Goal: Information Seeking & Learning: Learn about a topic

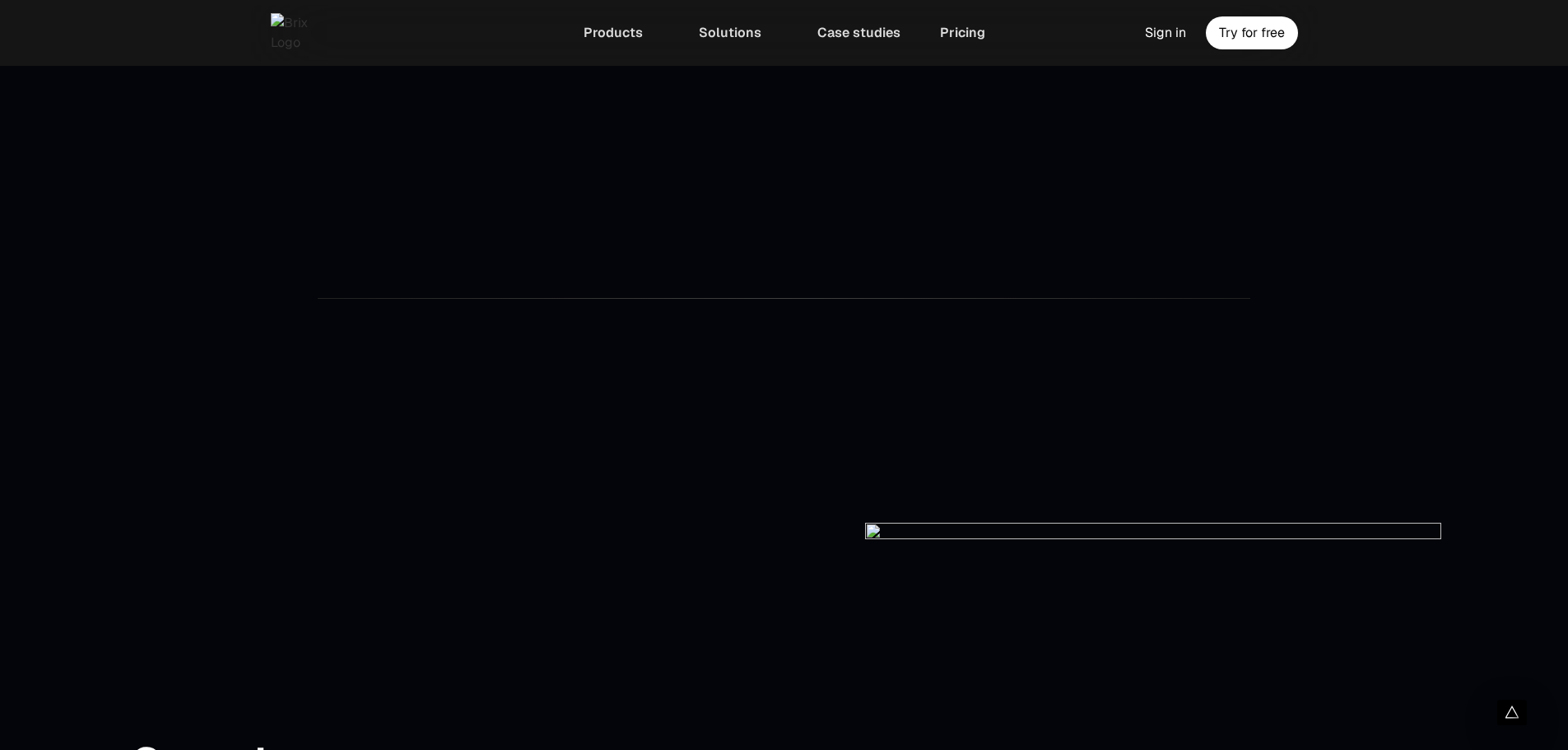
scroll to position [3701, 0]
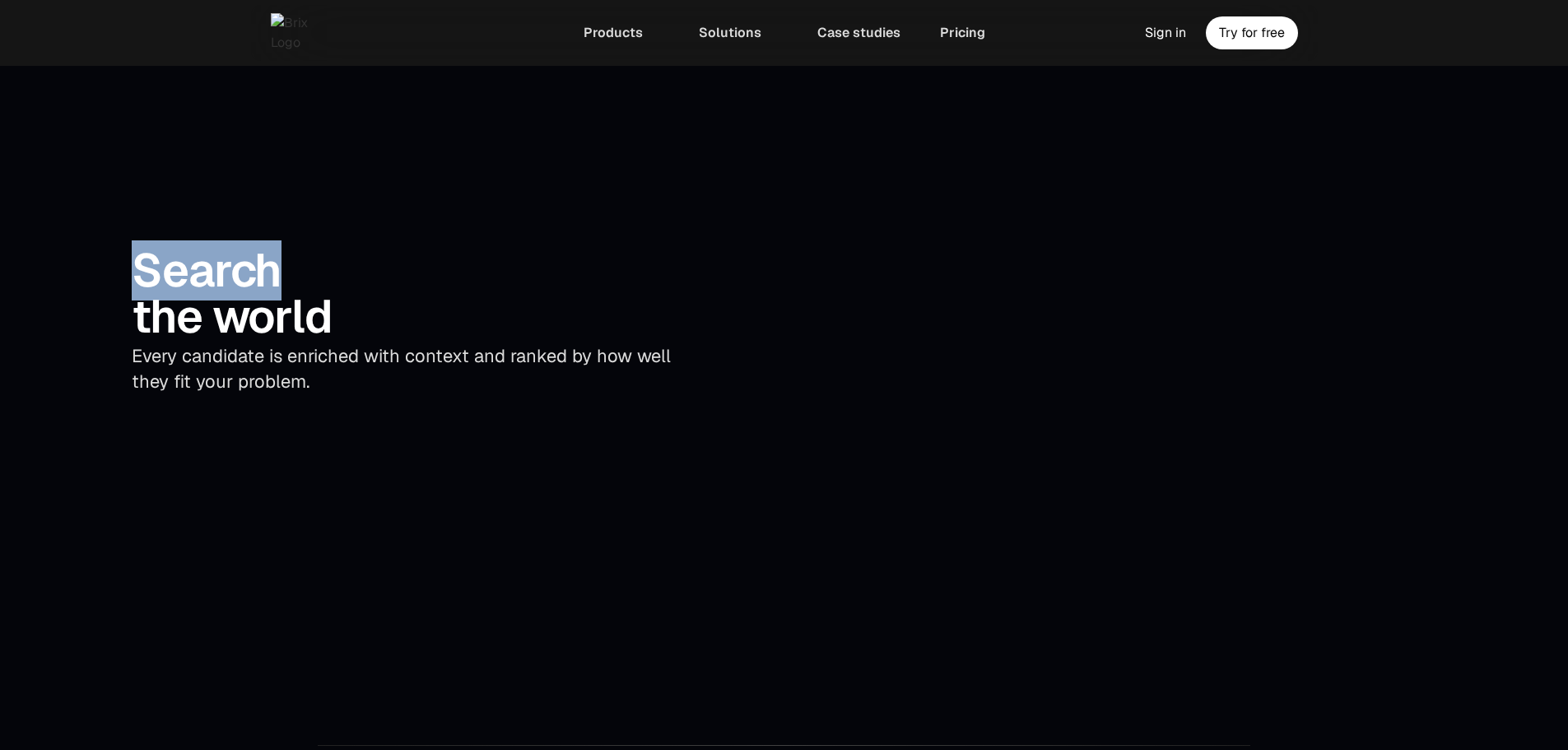
drag, startPoint x: 279, startPoint y: 330, endPoint x: 142, endPoint y: 338, distance: 137.2
click at [142, 294] on div "Search" at bounding box center [415, 270] width 567 height 46
copy div "Search"
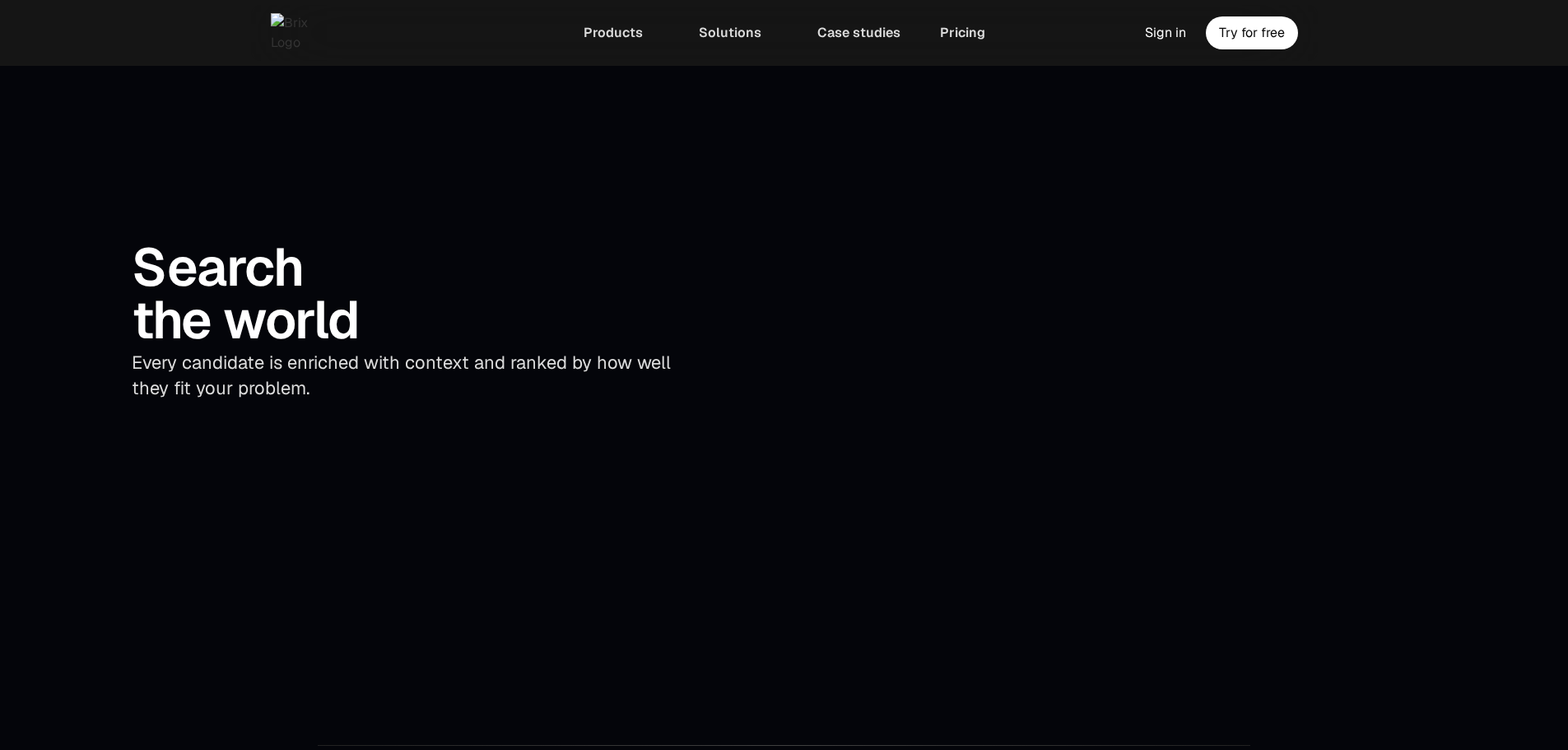
click at [512, 346] on div "the world" at bounding box center [415, 320] width 567 height 53
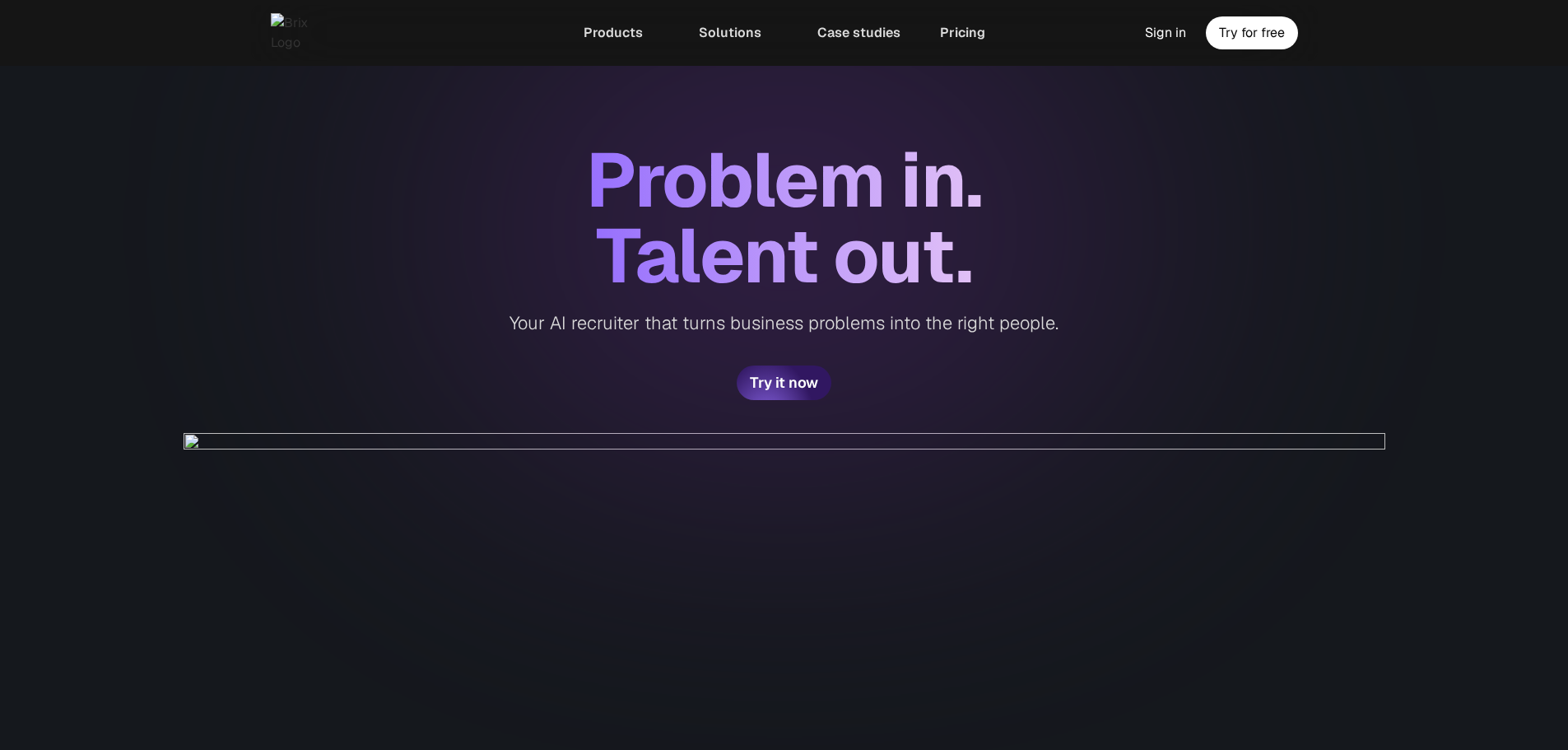
scroll to position [0, 0]
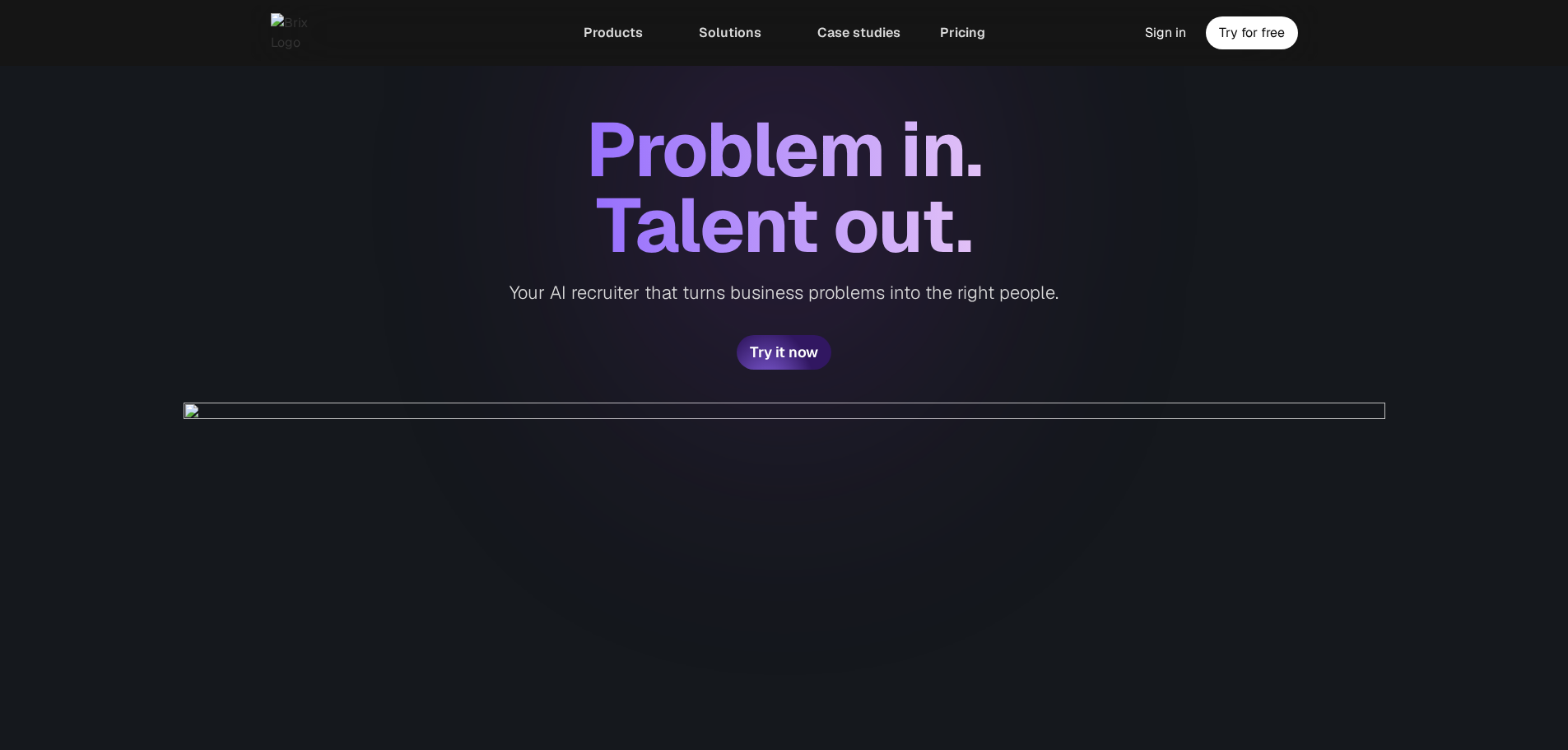
scroll to position [82, 0]
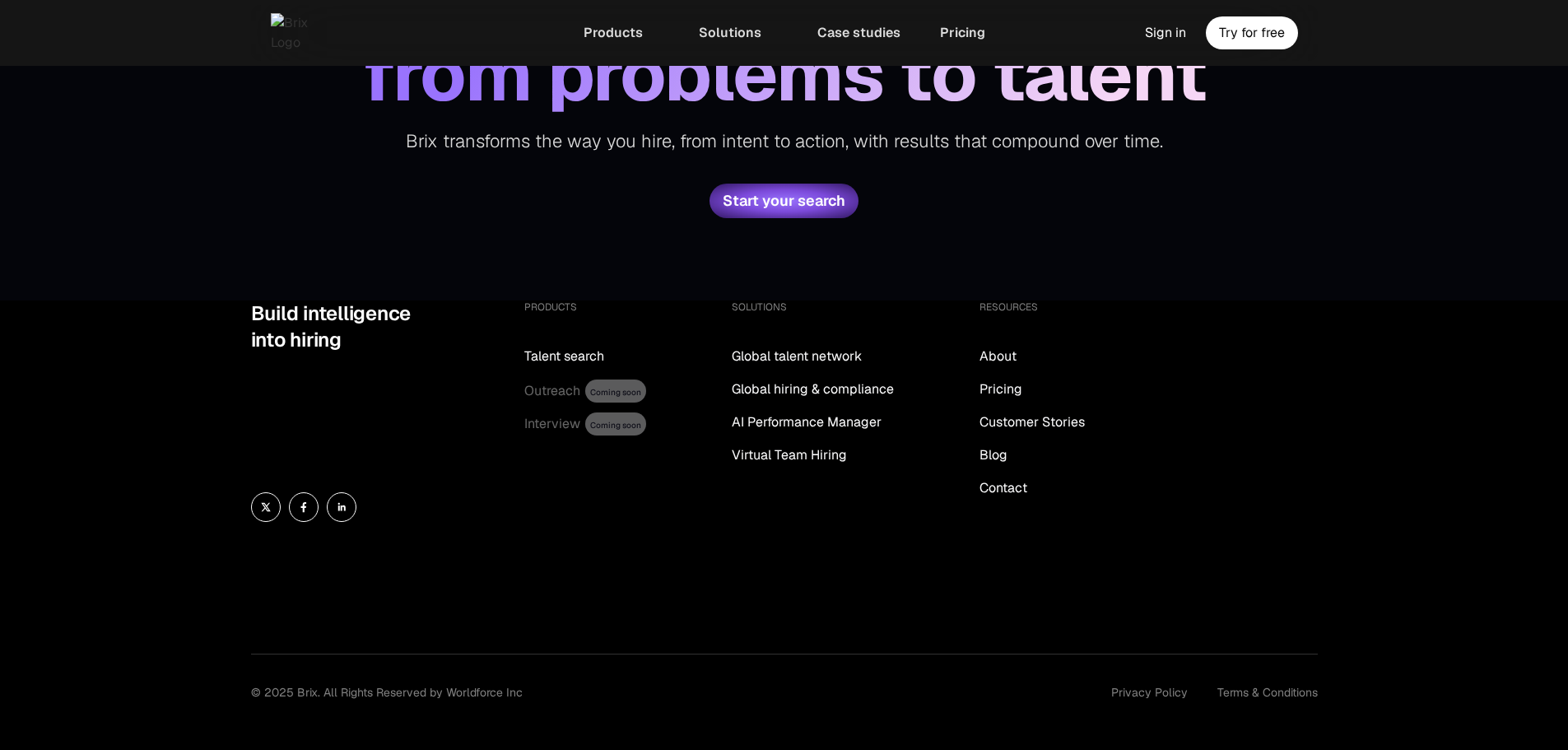
scroll to position [6253, 0]
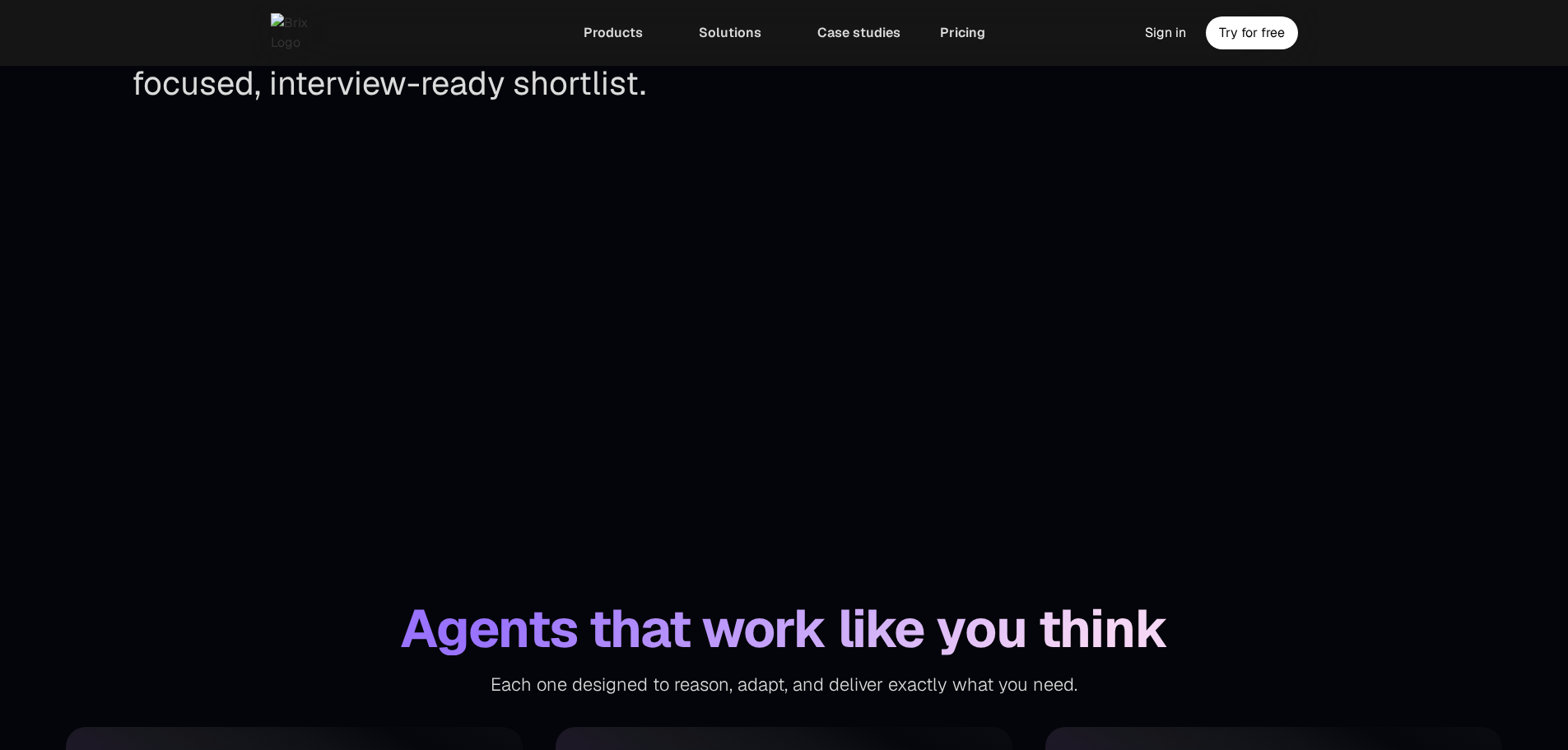
scroll to position [4764, 0]
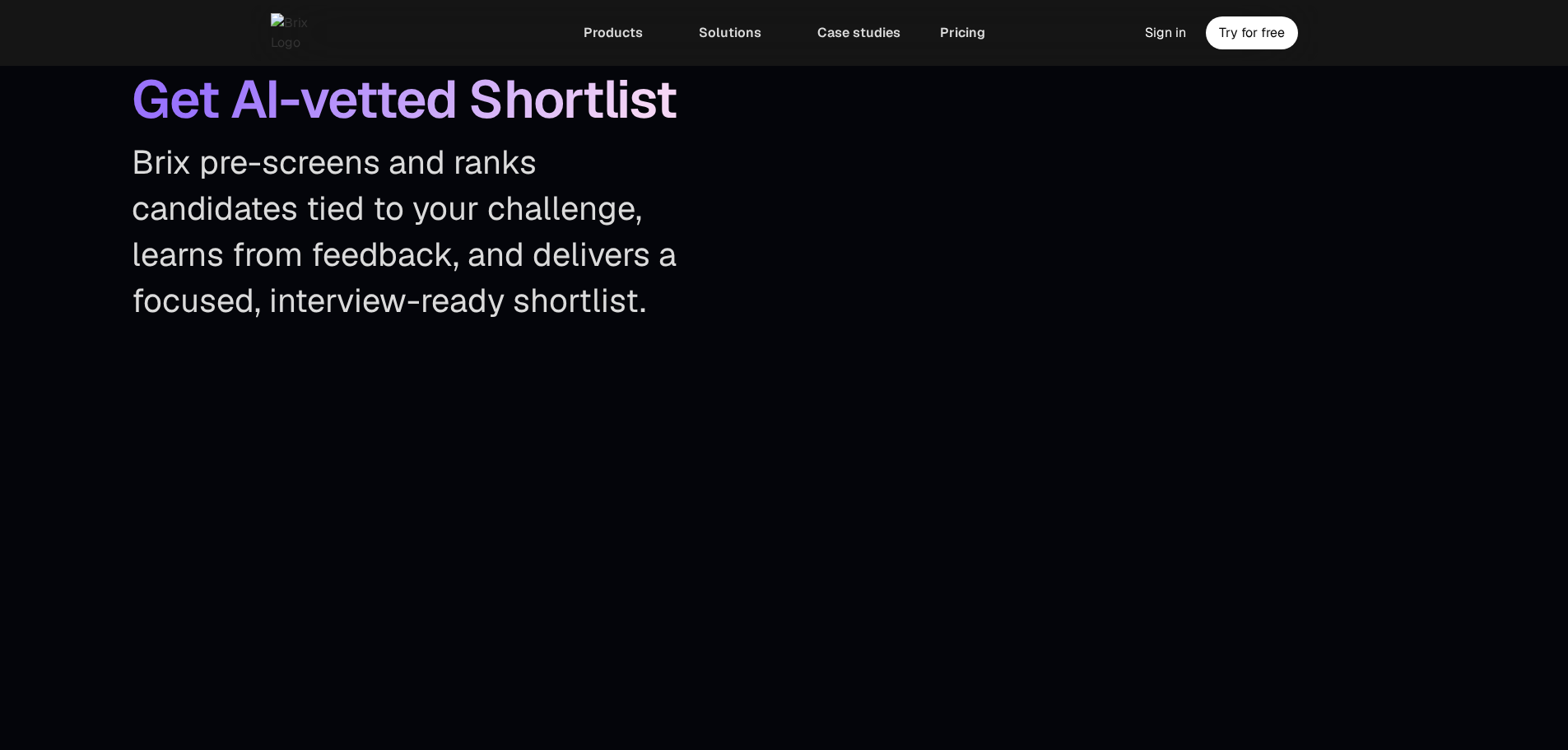
drag, startPoint x: 1568, startPoint y: 509, endPoint x: 1577, endPoint y: 510, distance: 9.1
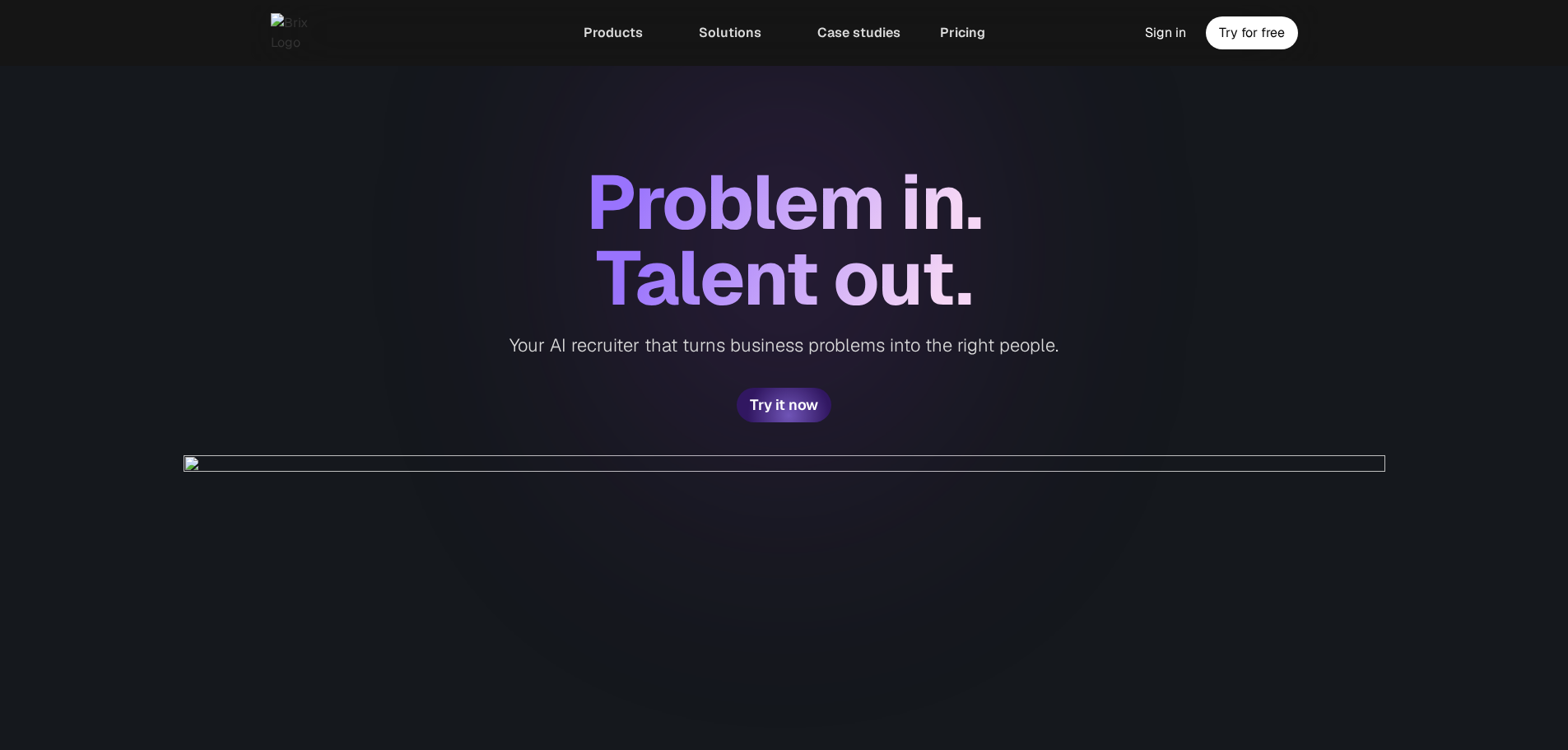
scroll to position [165, 0]
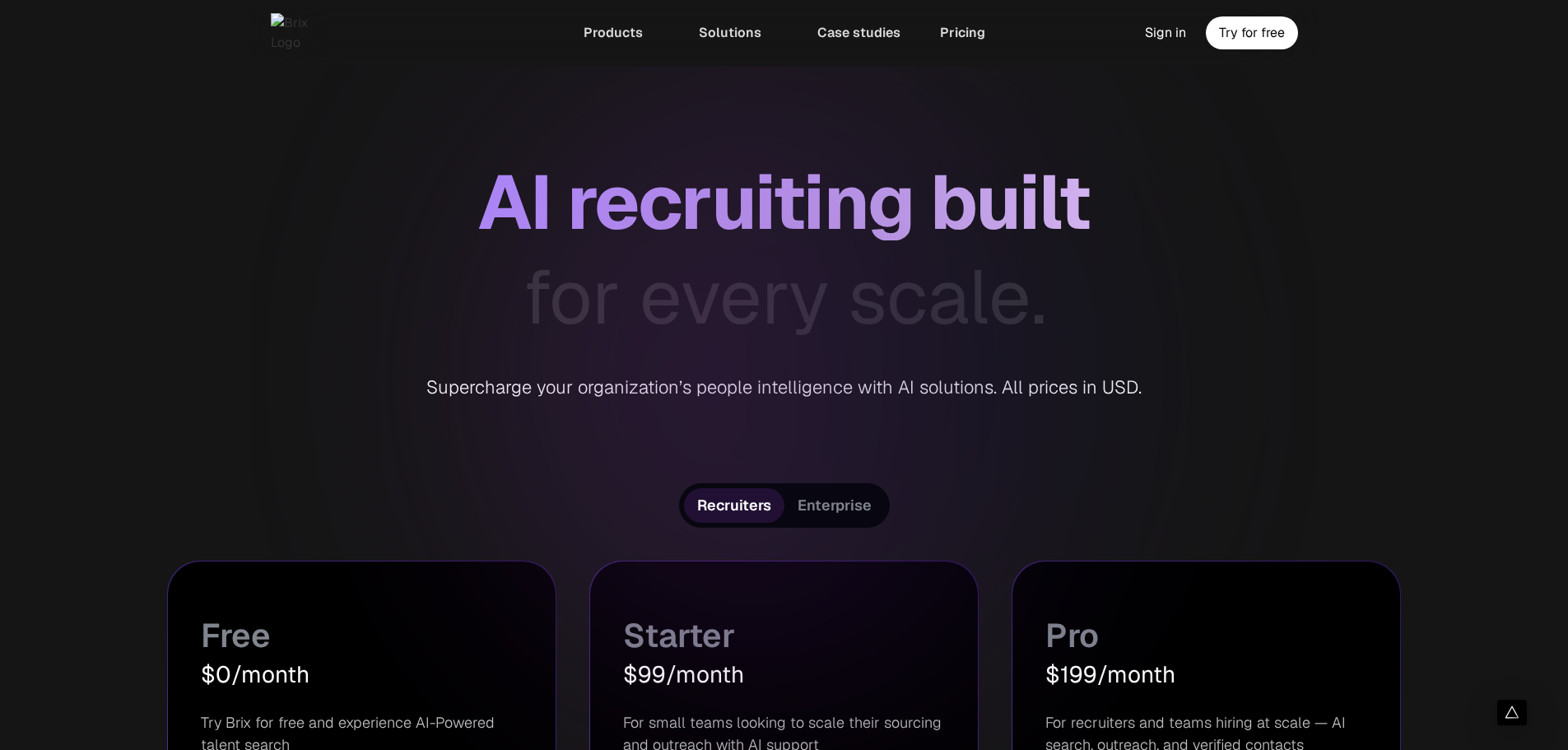
click at [1418, 217] on div "AI recruiting built" at bounding box center [784, 203] width 1568 height 76
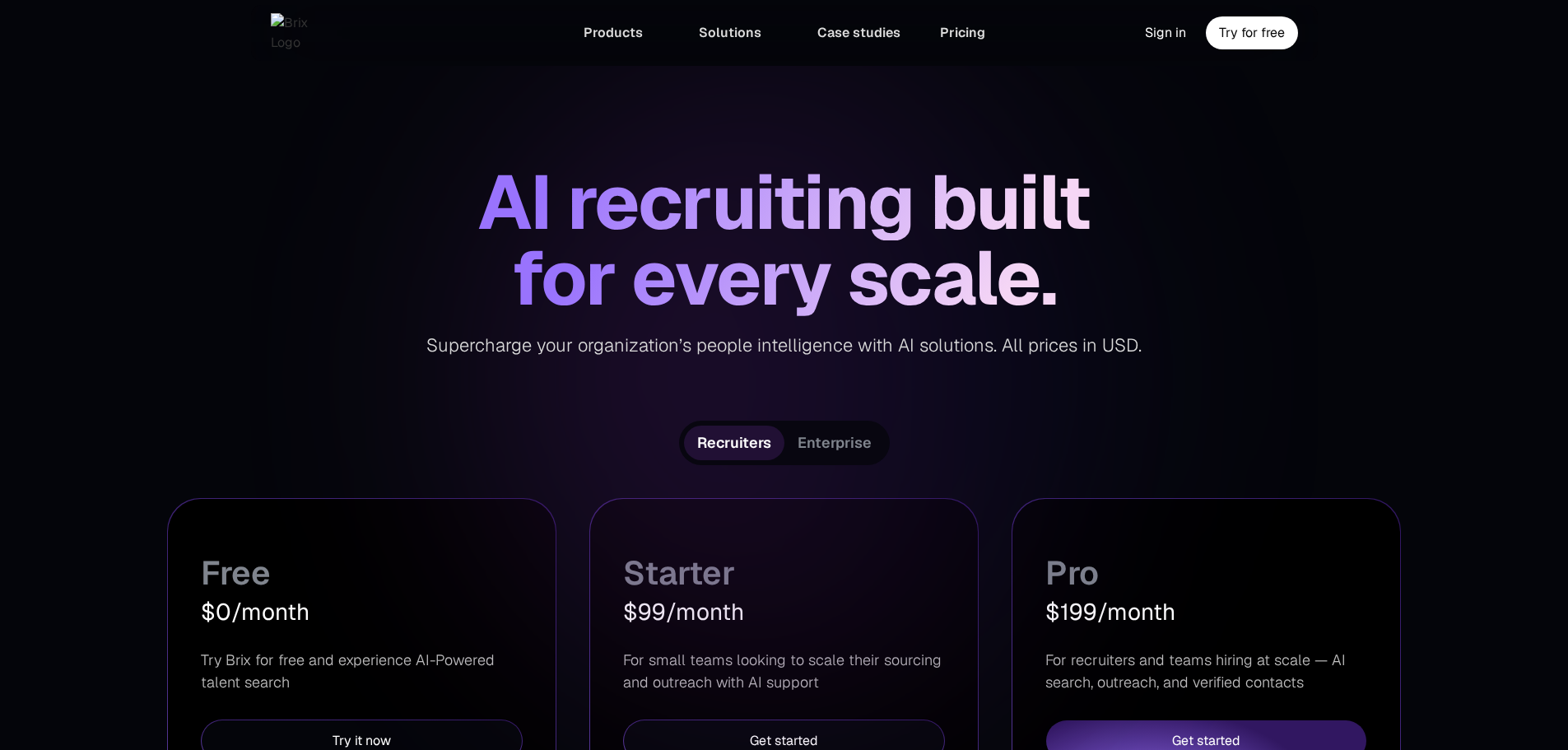
click at [1088, 465] on section "Recruiters Enterprise Free $0/month Try Brix for free and experience AI-Powered…" at bounding box center [784, 687] width 1234 height 533
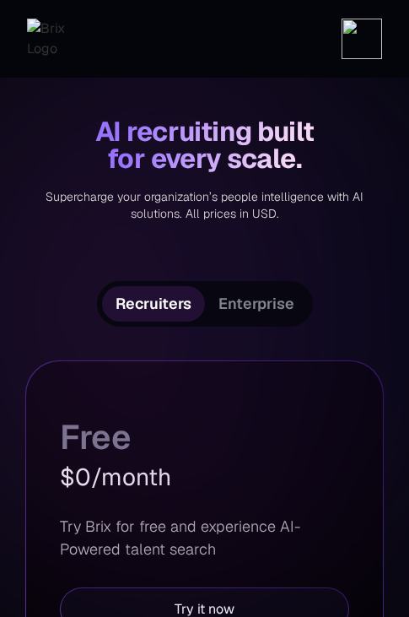
click at [251, 203] on div "Supercharge your organization’s people intelligence with AI solutions. All pric…" at bounding box center [204, 197] width 359 height 50
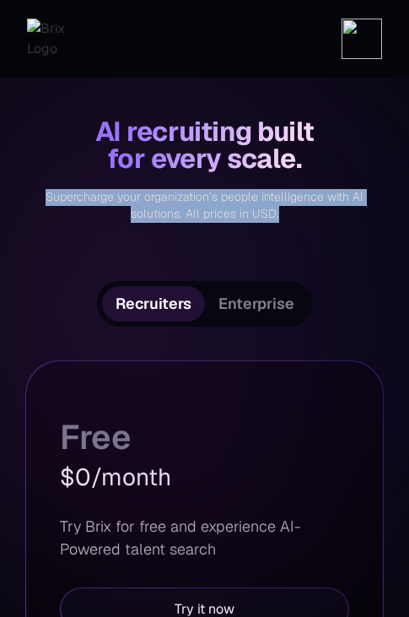
click at [297, 182] on div "Supercharge your organization’s people intelligence with AI solutions. All pric…" at bounding box center [204, 197] width 359 height 50
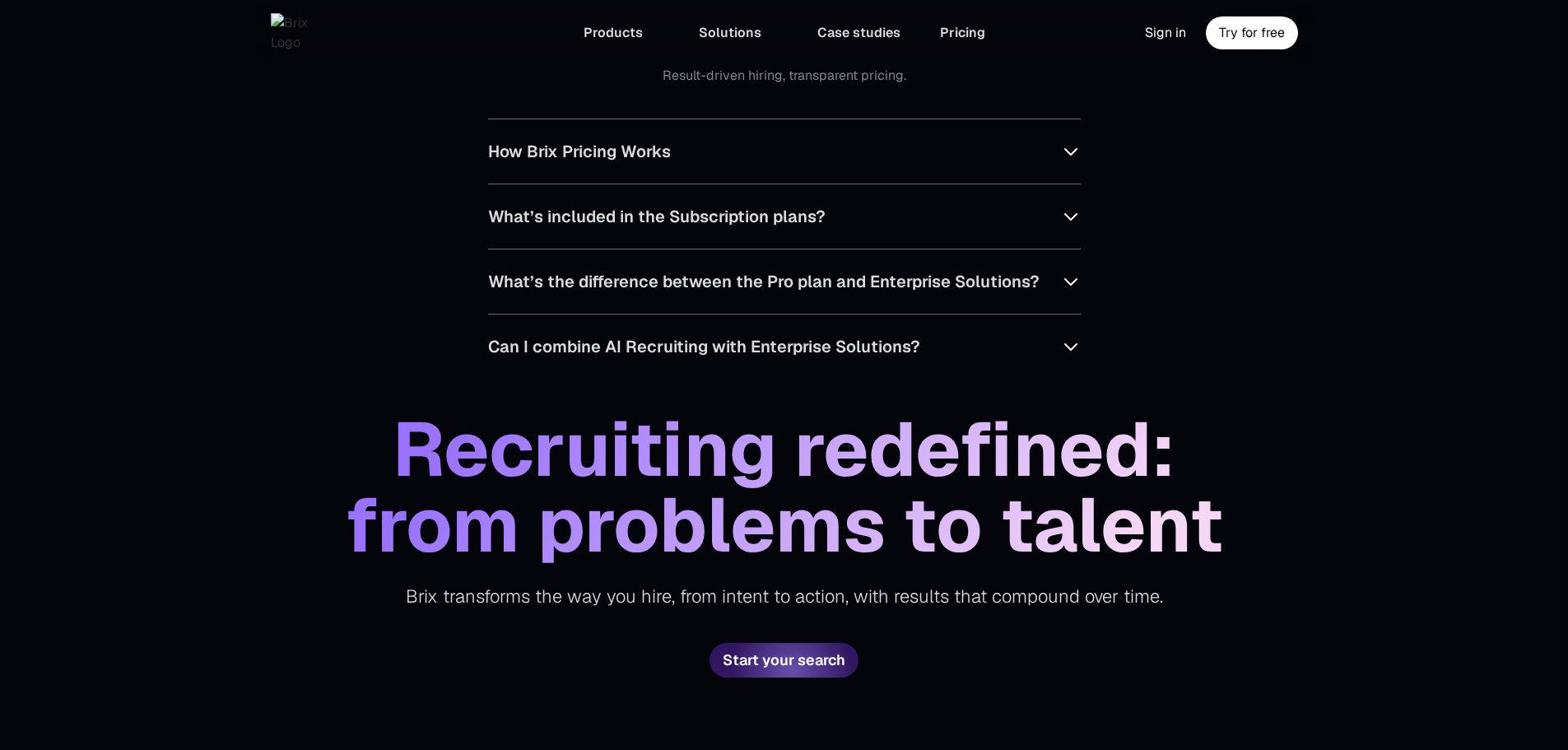
scroll to position [1026, 0]
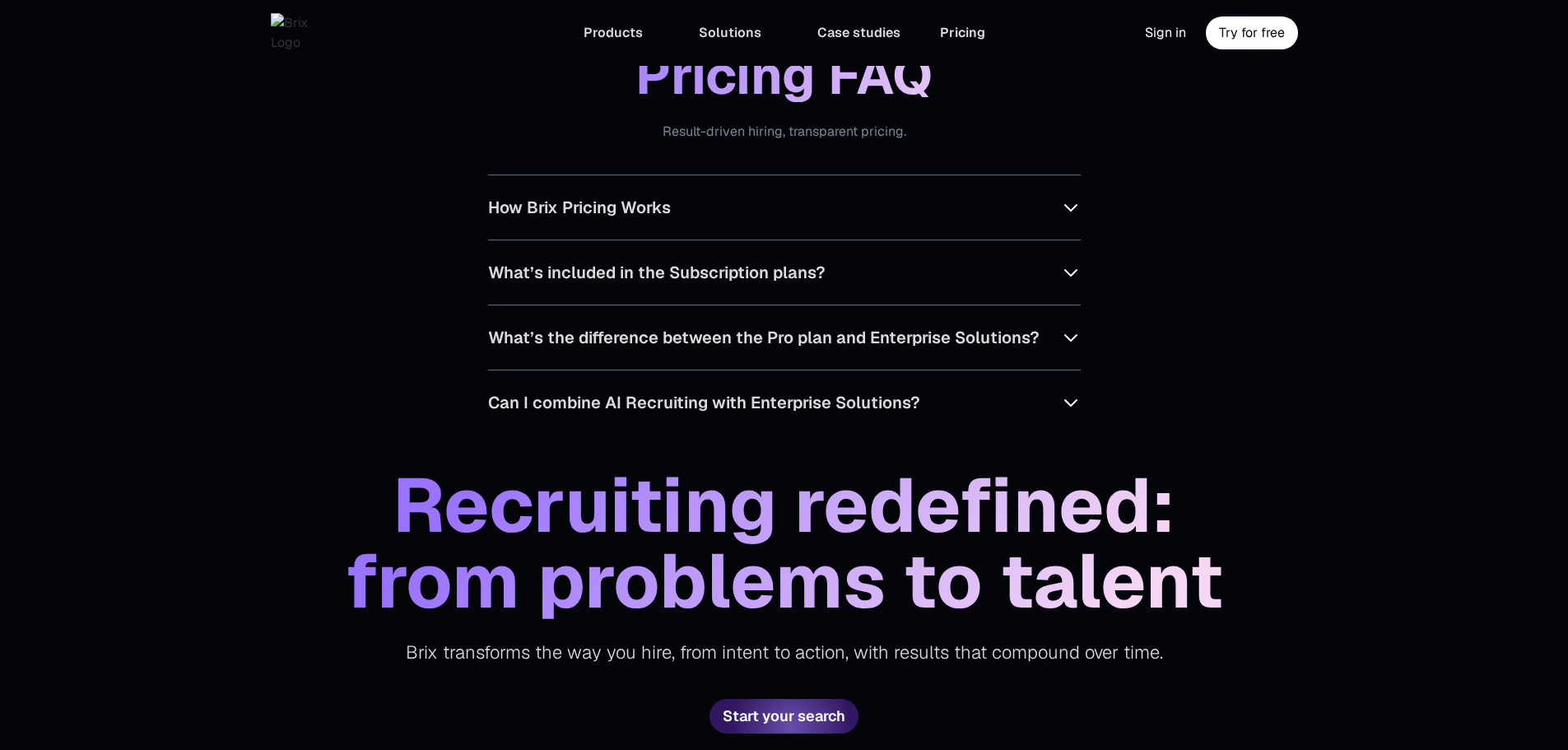
click at [981, 435] on button "Can I combine AI Recruiting with Enterprise Solutions?" at bounding box center [784, 403] width 593 height 64
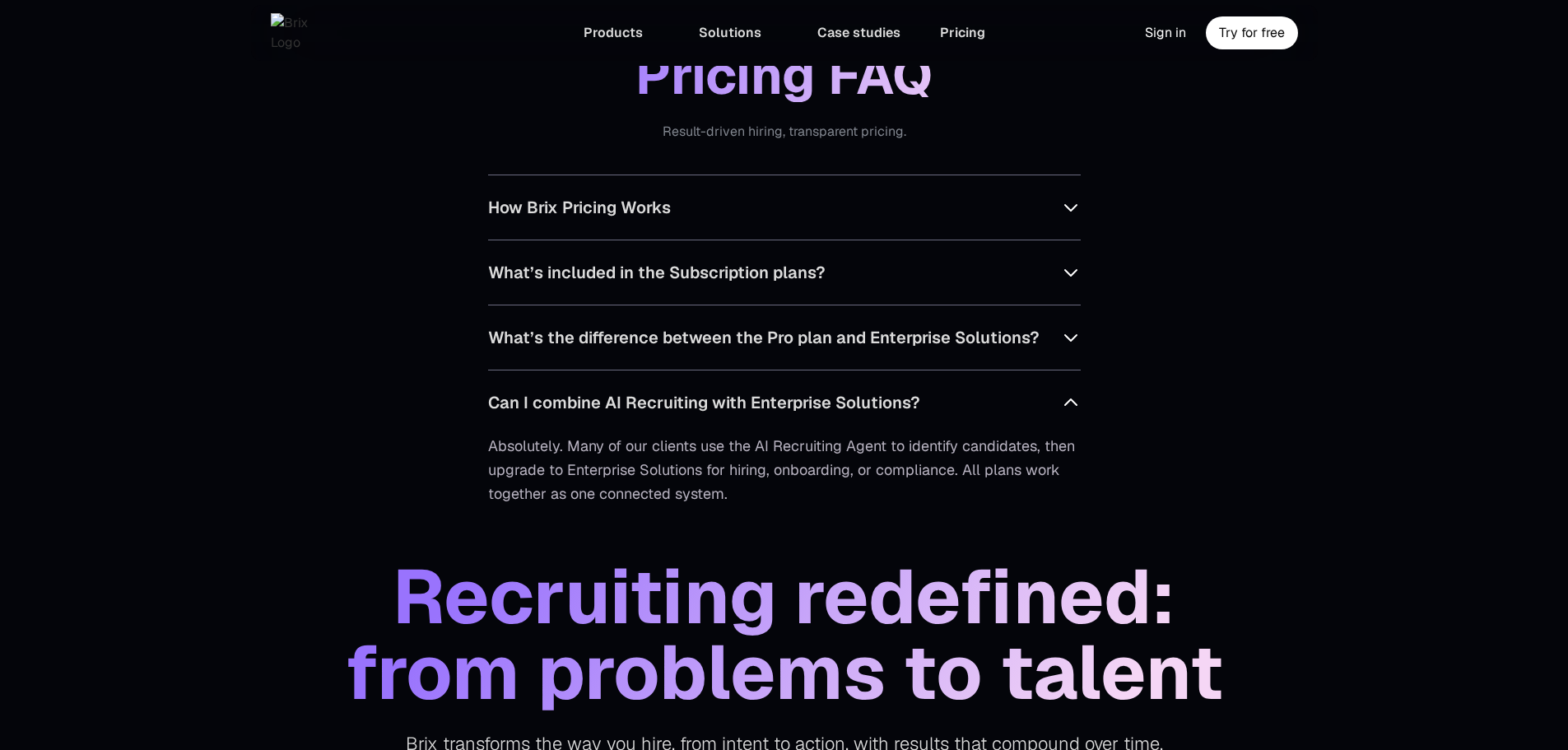
click at [956, 370] on button "What’s the difference between the Pro plan and Enterprise Solutions?" at bounding box center [784, 337] width 593 height 64
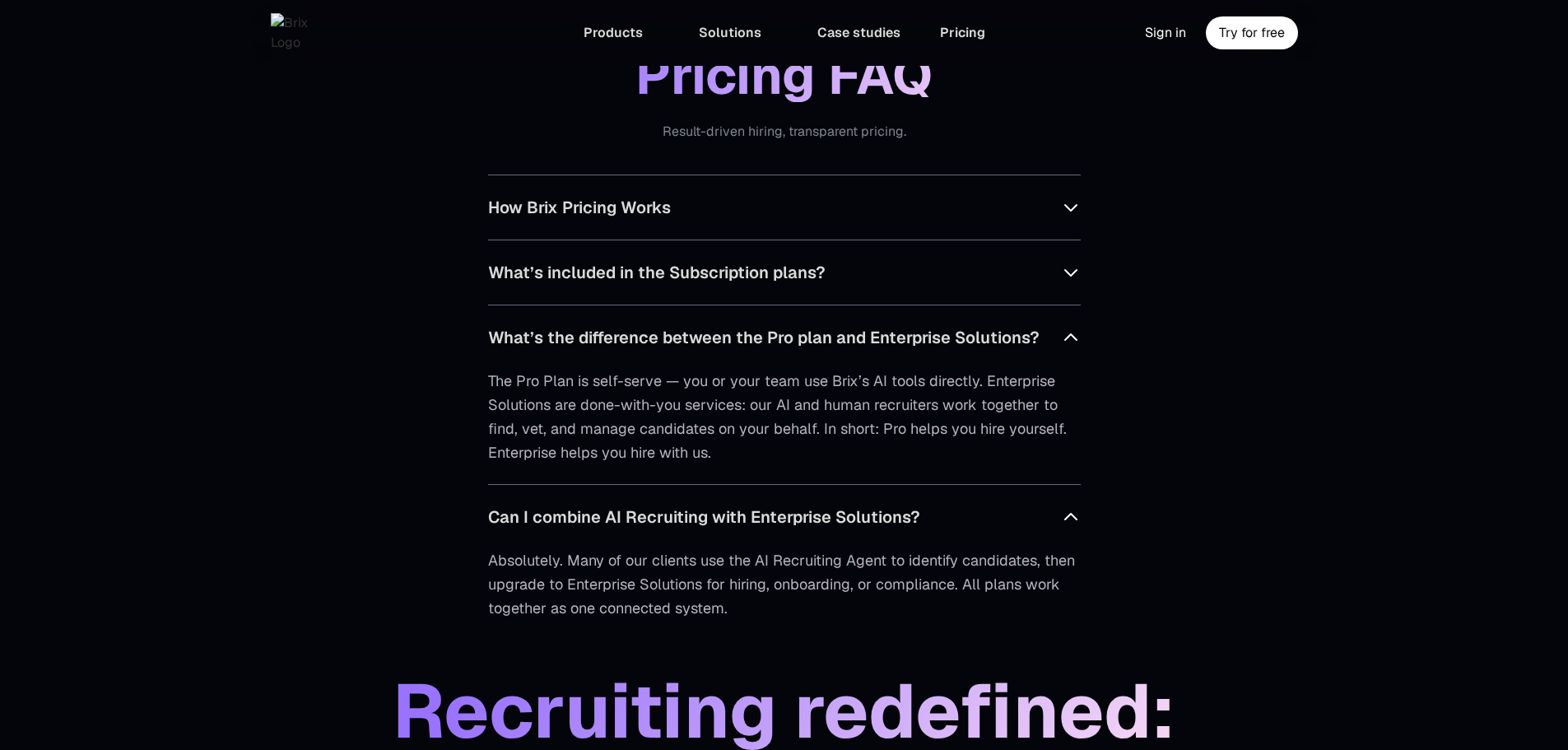
click at [947, 304] on button "What’s included in the Subscription plans?" at bounding box center [784, 272] width 593 height 64
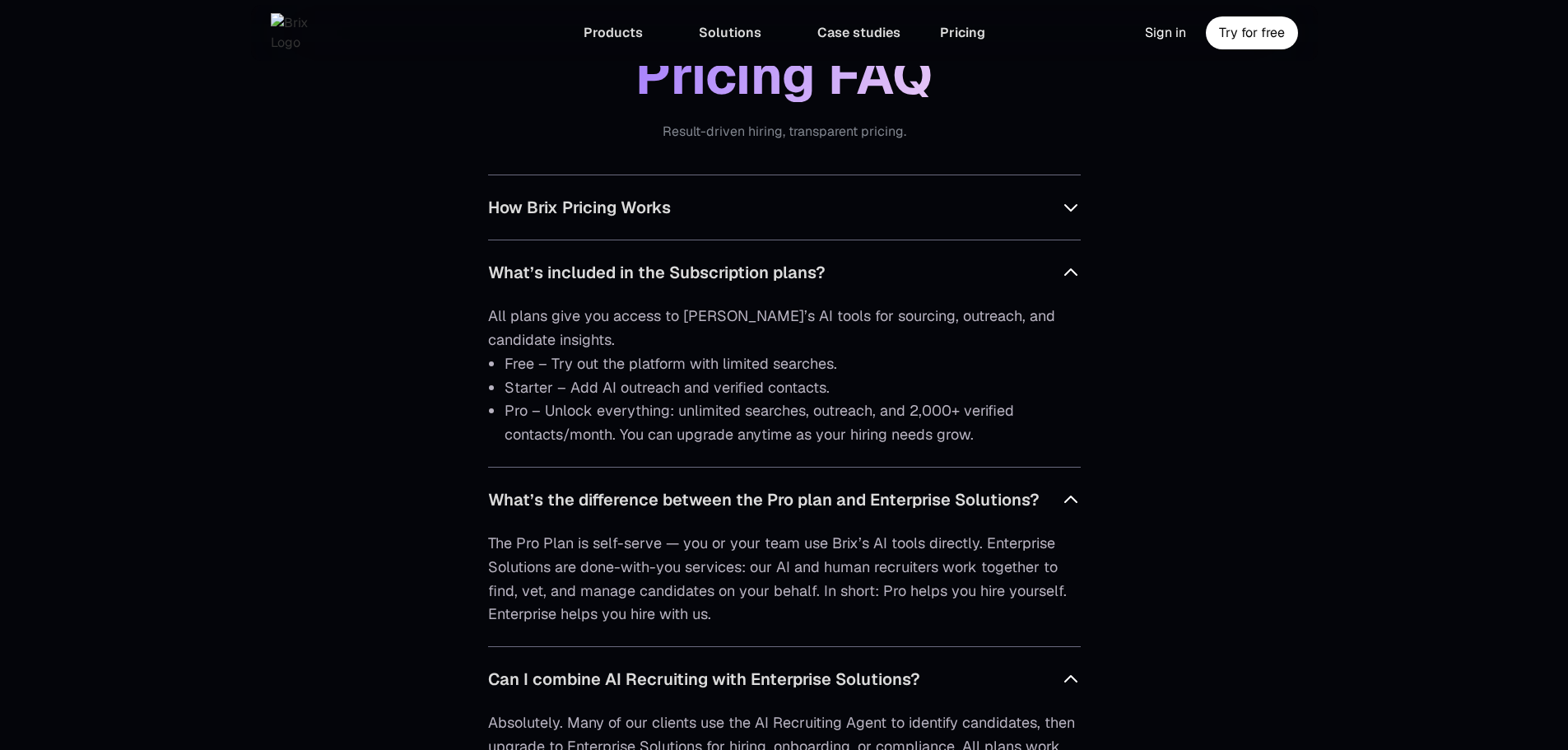
click at [937, 240] on button "How Brix Pricing Works" at bounding box center [784, 208] width 593 height 64
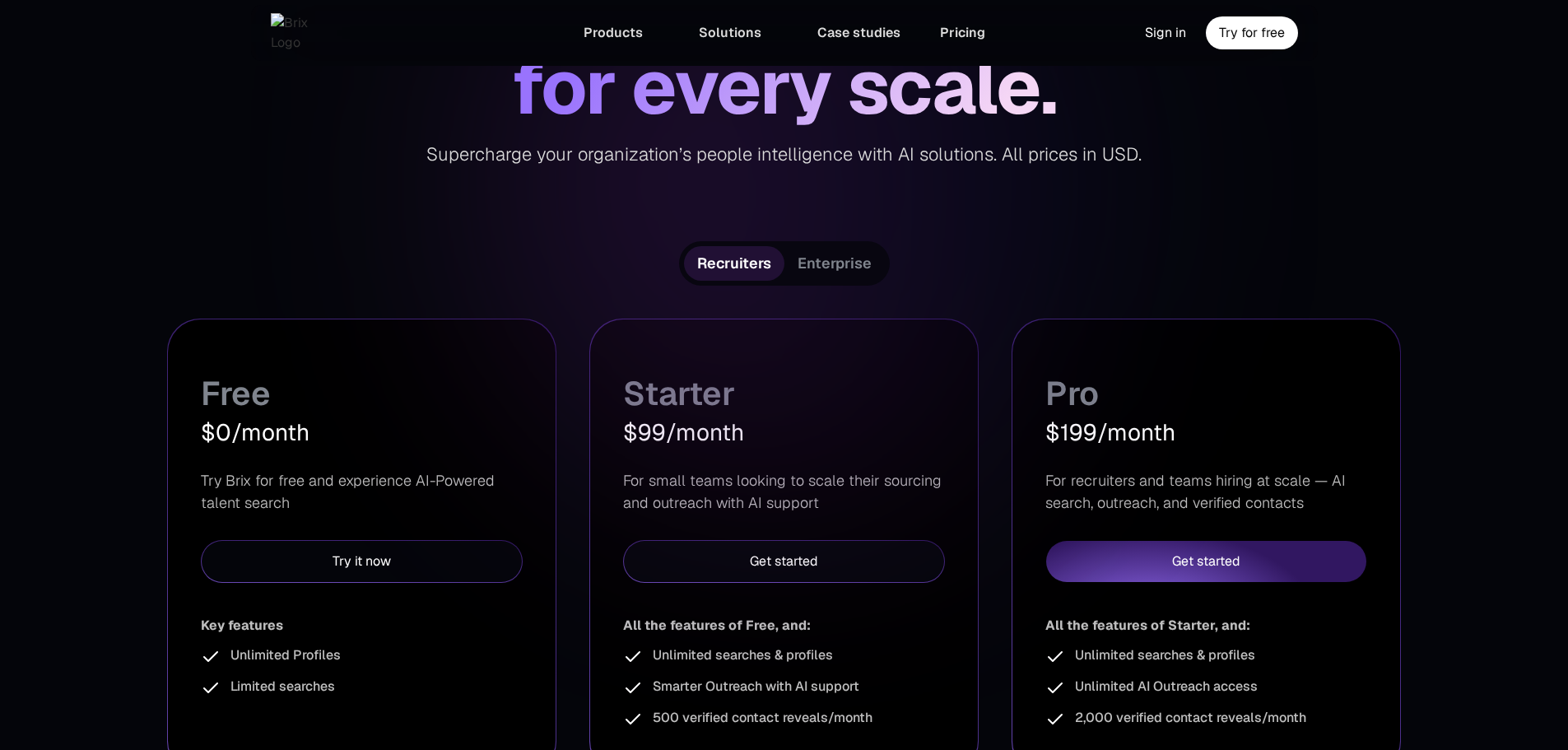
scroll to position [39, 0]
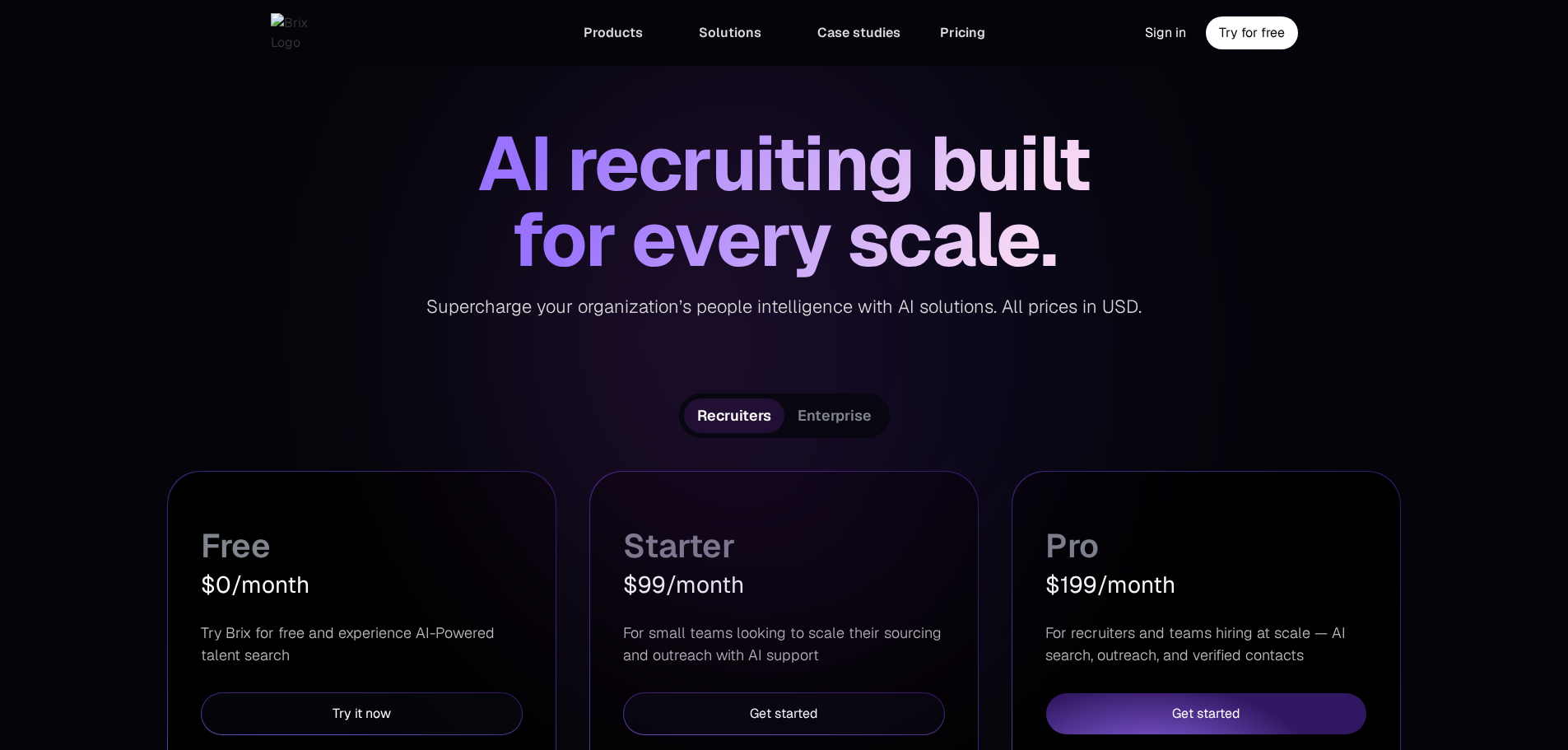
click at [824, 420] on span "Enterprise" at bounding box center [835, 415] width 74 height 20
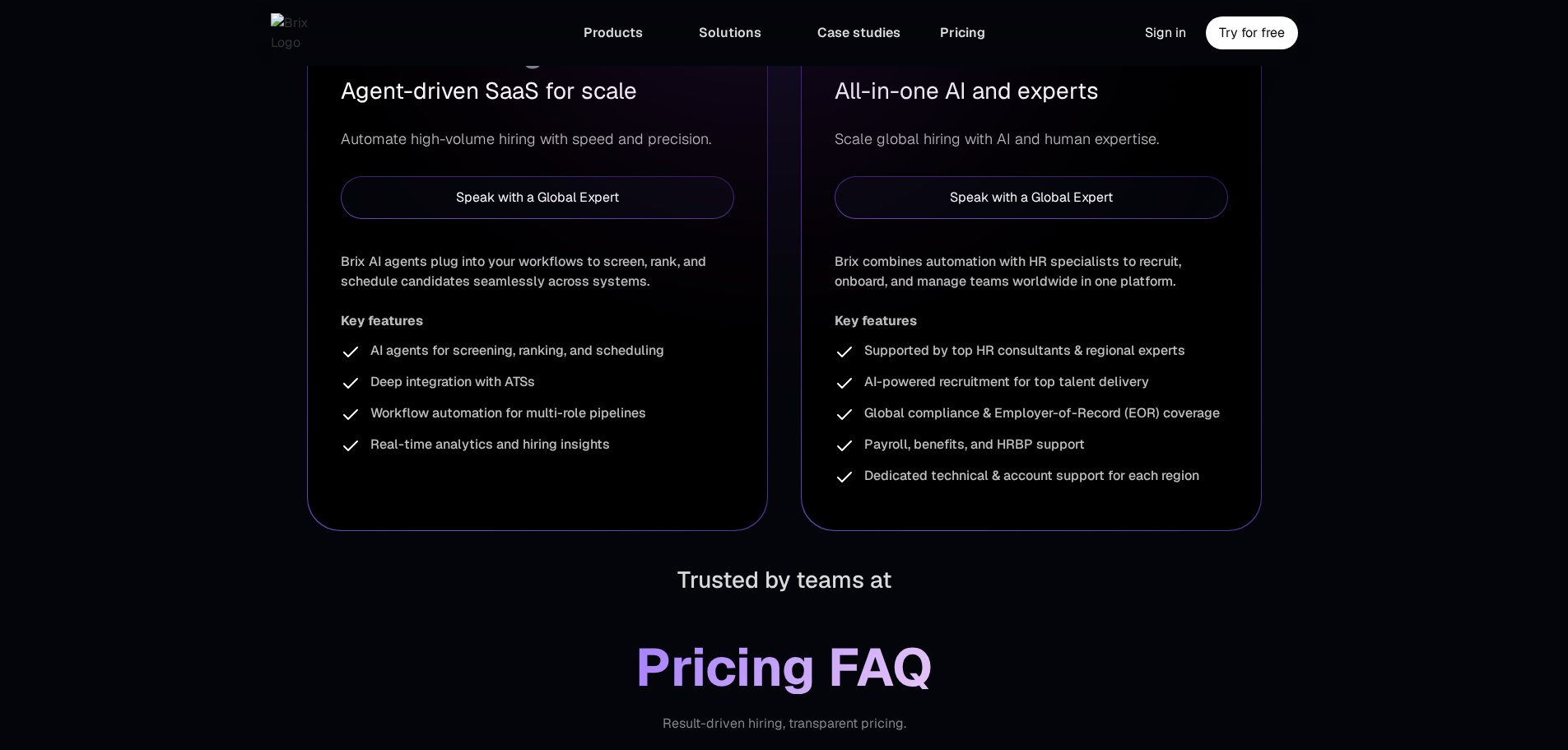
scroll to position [0, 0]
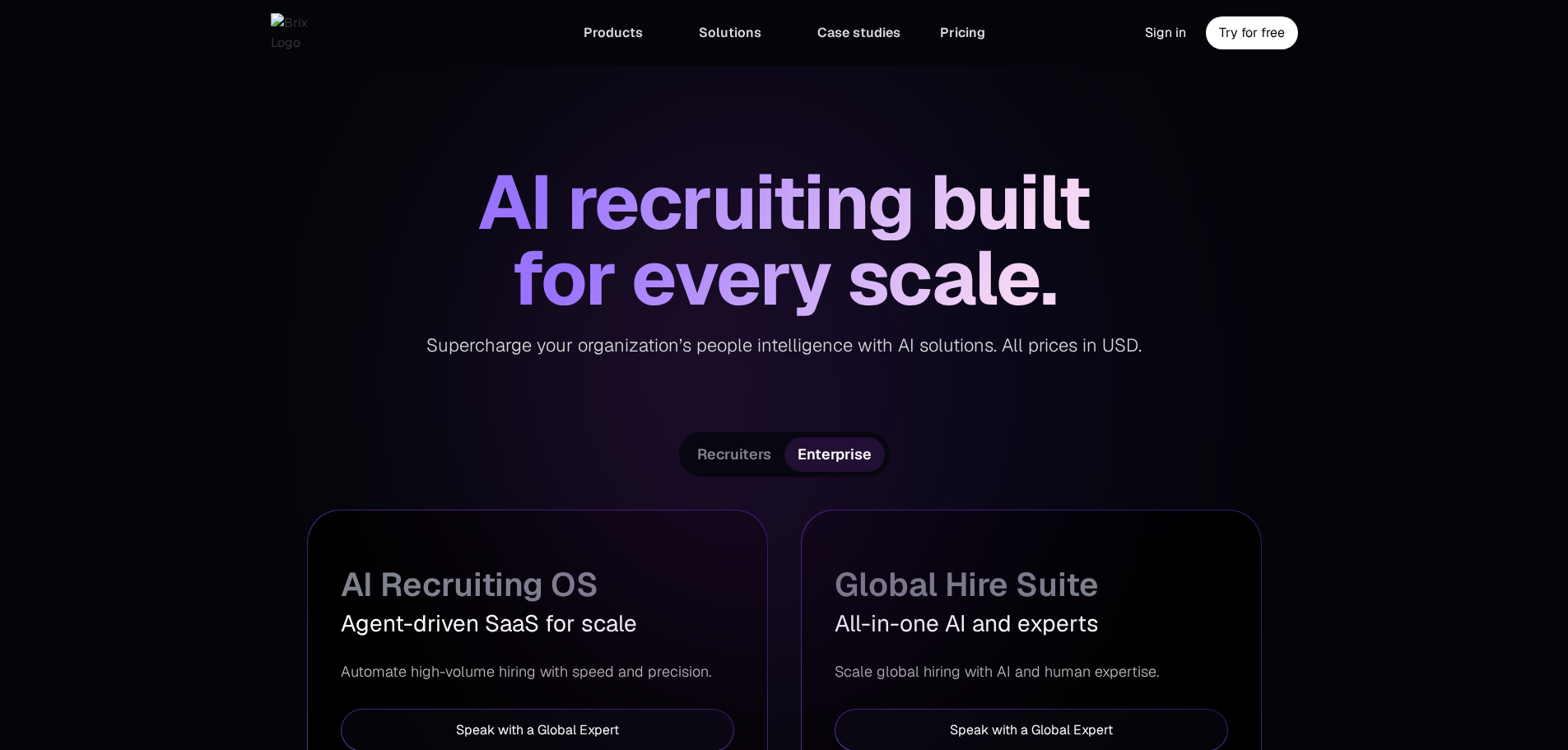
click at [738, 451] on span "Recruiters" at bounding box center [735, 454] width 74 height 20
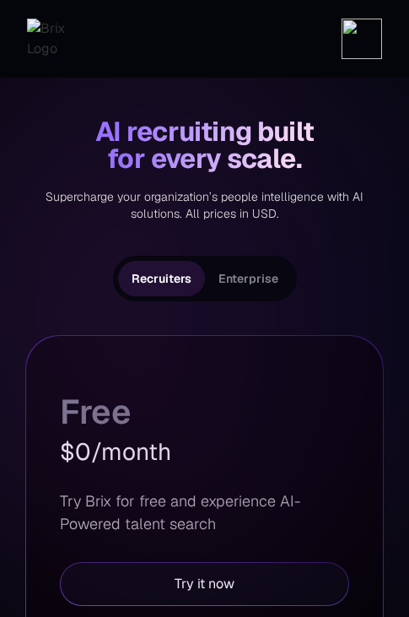
click at [365, 43] on img at bounding box center [362, 39] width 41 height 41
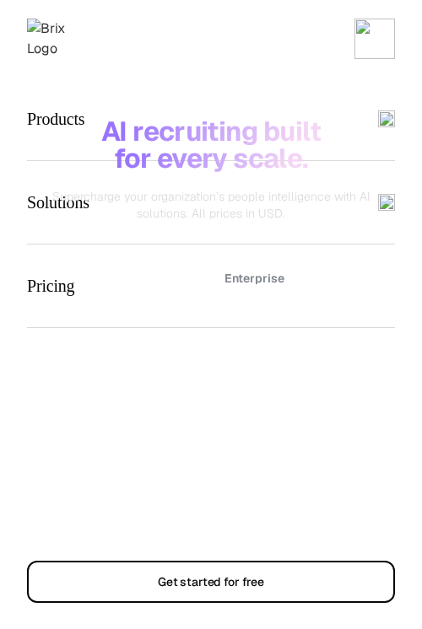
click at [381, 32] on img at bounding box center [374, 39] width 41 height 41
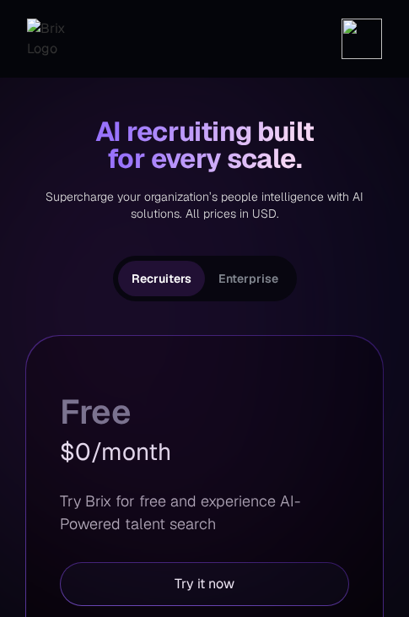
click at [381, 32] on img at bounding box center [362, 39] width 41 height 41
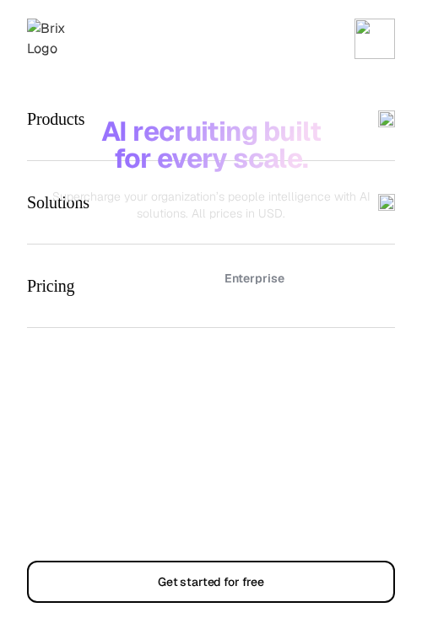
click at [381, 32] on img at bounding box center [374, 39] width 41 height 41
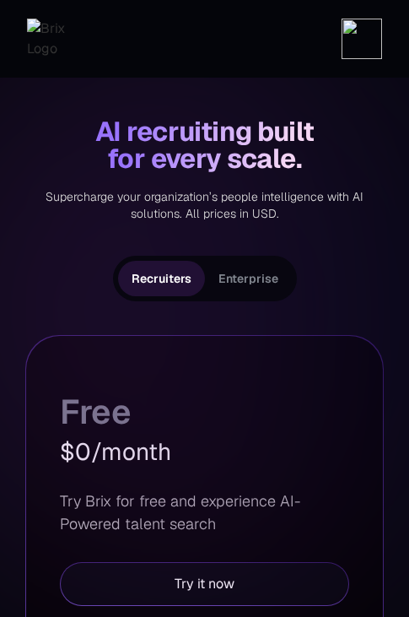
click at [351, 51] on img at bounding box center [362, 39] width 41 height 41
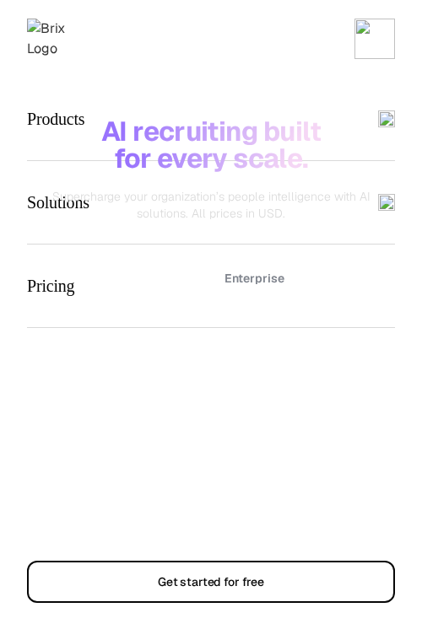
click at [378, 46] on img at bounding box center [374, 39] width 41 height 41
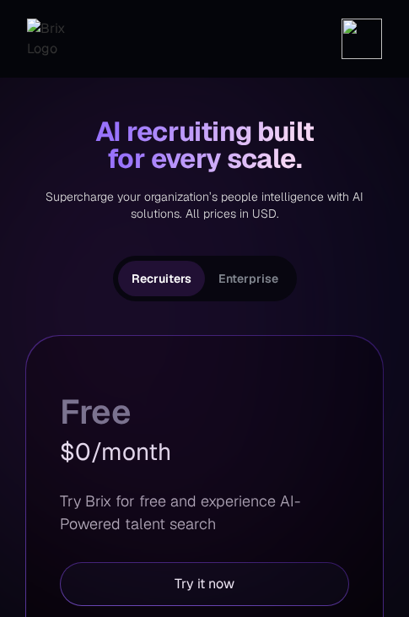
click at [359, 41] on img at bounding box center [362, 39] width 41 height 41
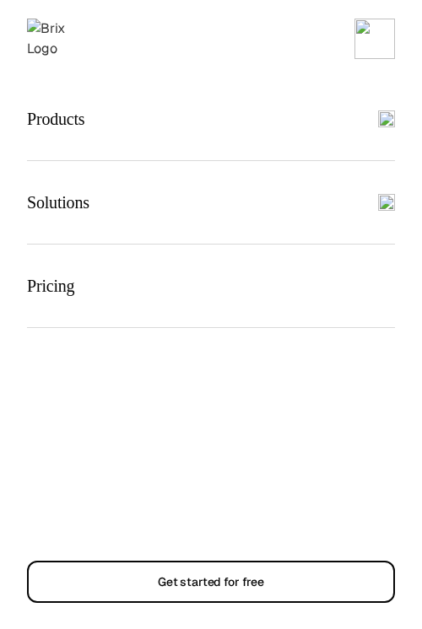
click at [369, 43] on img at bounding box center [374, 39] width 41 height 41
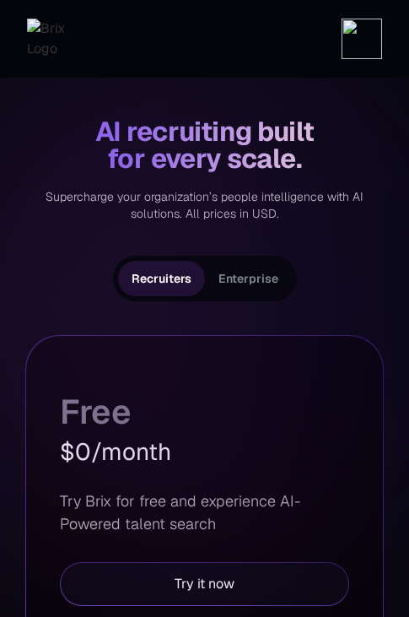
click at [361, 40] on img at bounding box center [362, 39] width 41 height 41
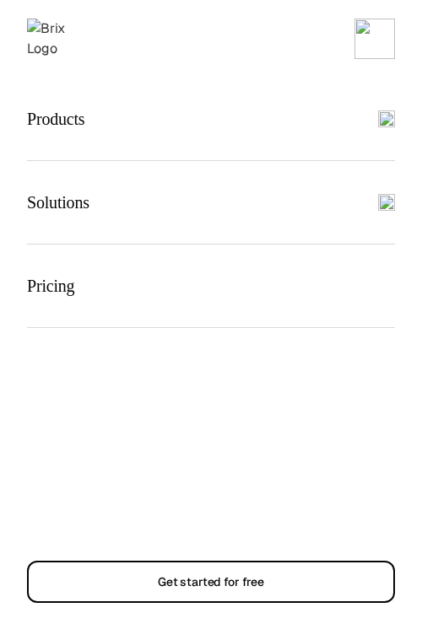
click at [364, 40] on img at bounding box center [374, 39] width 41 height 41
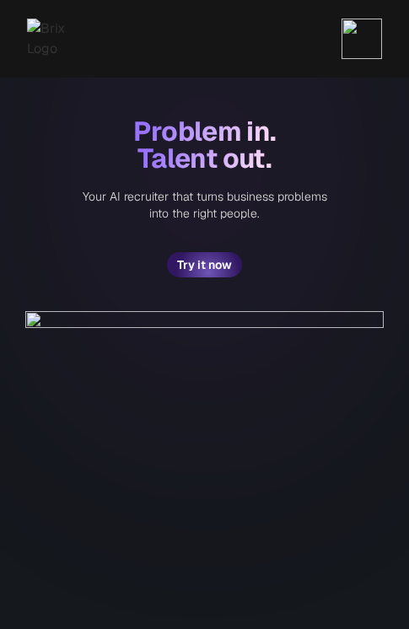
click at [367, 49] on img at bounding box center [362, 39] width 41 height 41
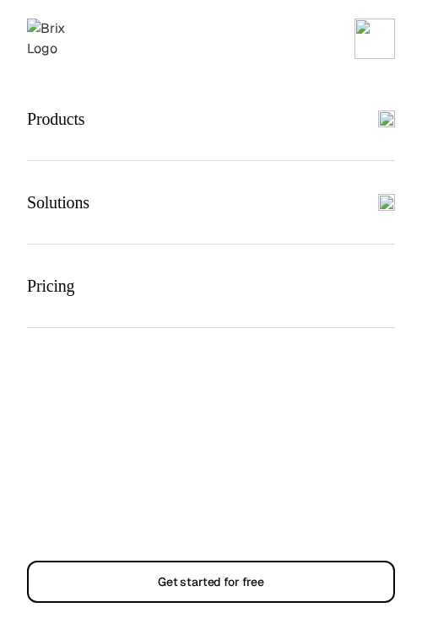
click at [367, 49] on img at bounding box center [374, 39] width 41 height 41
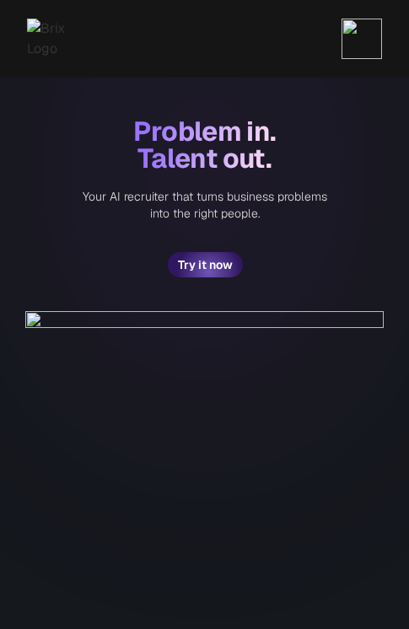
click at [367, 49] on img at bounding box center [362, 39] width 41 height 41
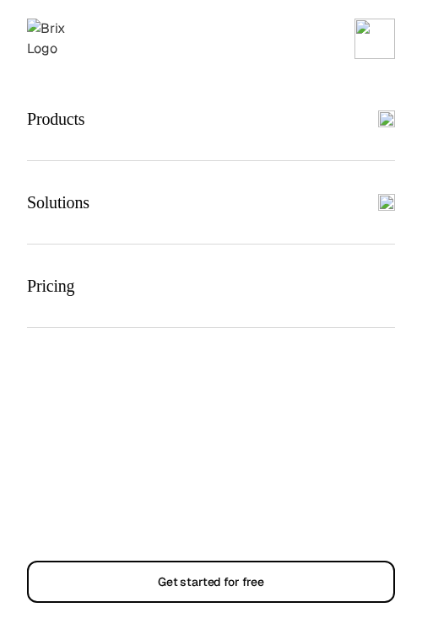
click at [367, 49] on img at bounding box center [374, 39] width 41 height 41
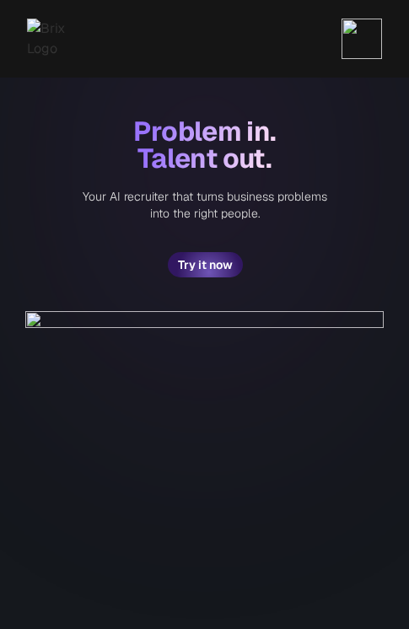
click at [367, 49] on img at bounding box center [362, 39] width 41 height 41
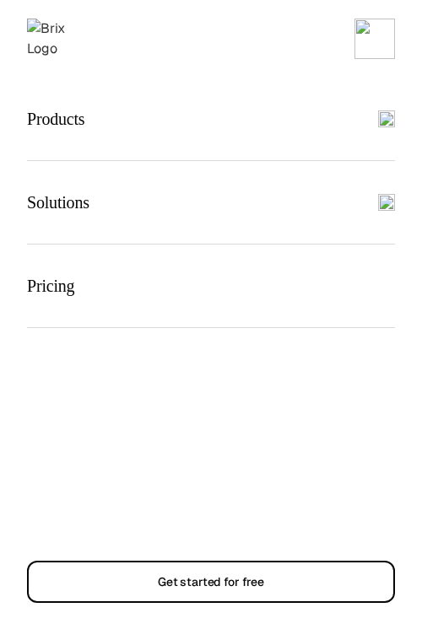
click at [367, 49] on img at bounding box center [374, 39] width 41 height 41
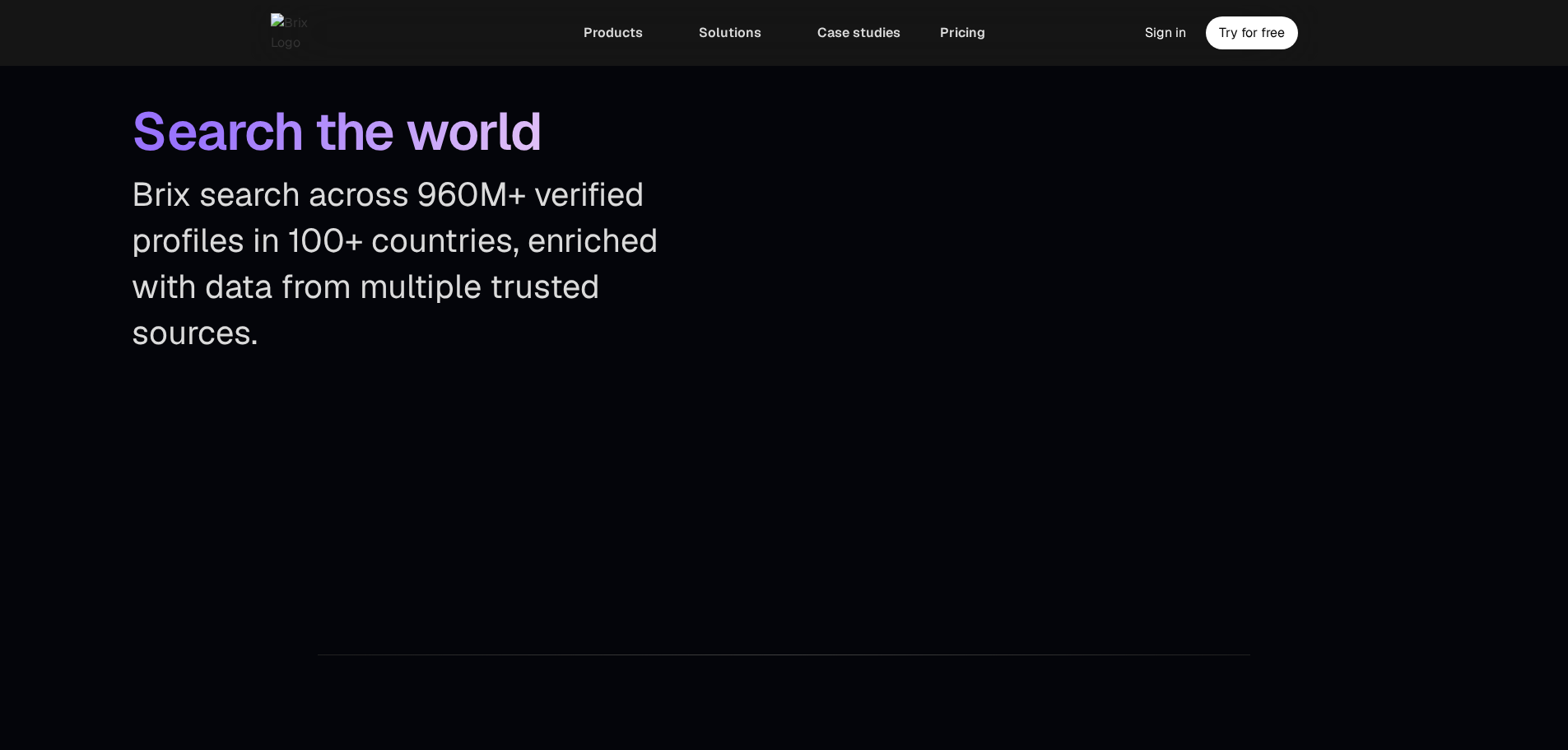
scroll to position [4204, 0]
